Goal: Navigation & Orientation: Find specific page/section

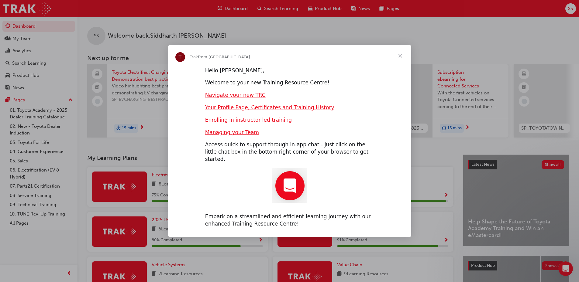
click at [398, 56] on span "Close" at bounding box center [400, 56] width 22 height 22
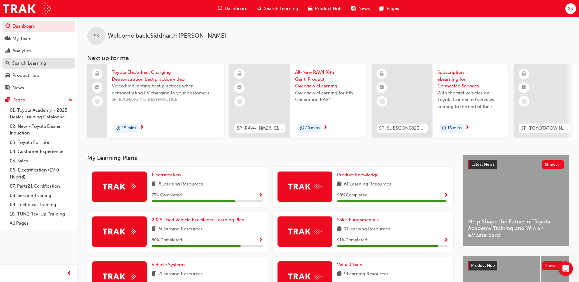
click at [26, 62] on div "Search Learning" at bounding box center [29, 63] width 34 height 7
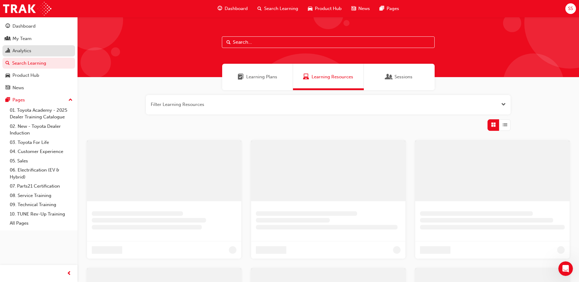
click at [21, 51] on div "Analytics" at bounding box center [21, 50] width 19 height 7
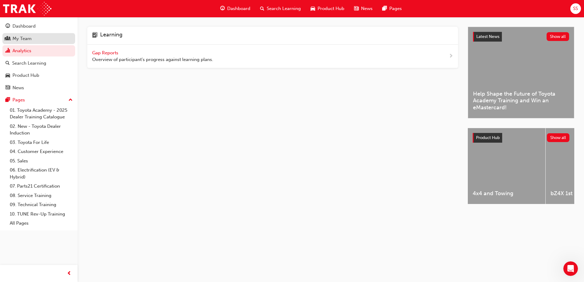
click at [23, 40] on div "My Team" at bounding box center [21, 38] width 19 height 7
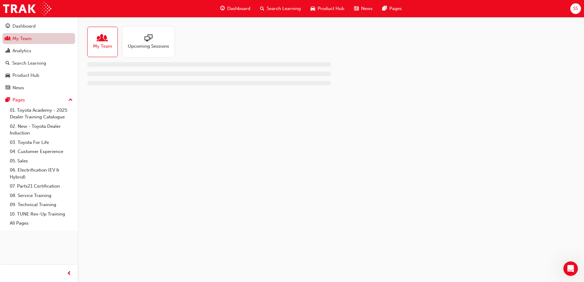
click at [23, 40] on link "My Team" at bounding box center [38, 38] width 73 height 11
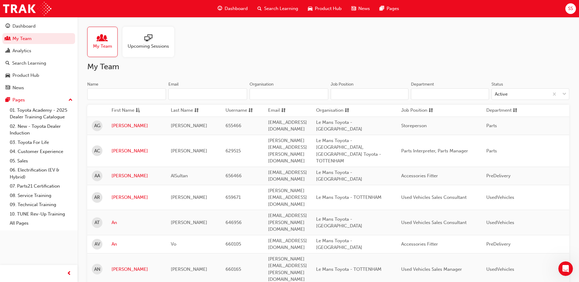
click at [143, 41] on div at bounding box center [148, 38] width 41 height 9
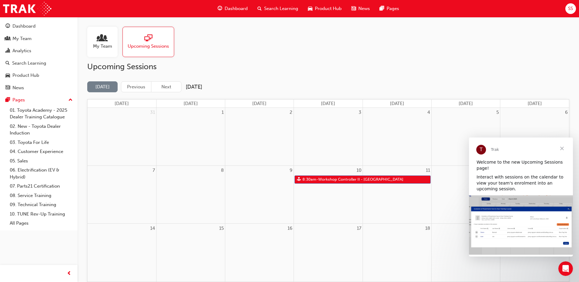
click at [232, 8] on span "Dashboard" at bounding box center [236, 8] width 23 height 7
